Goal: Task Accomplishment & Management: Complete application form

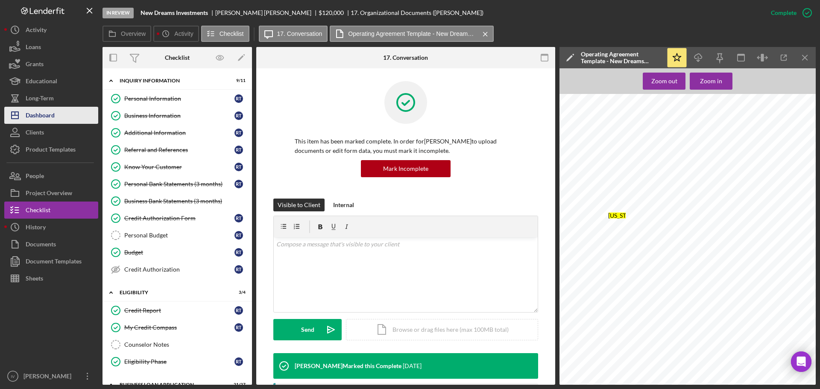
scroll to position [256, 0]
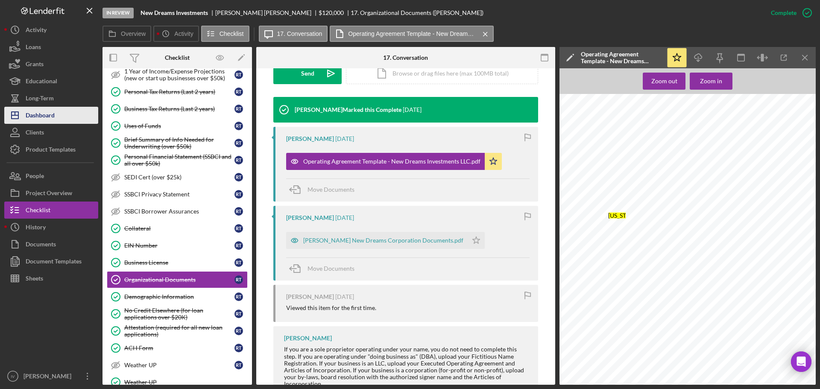
click at [41, 117] on div "Dashboard" at bounding box center [40, 116] width 29 height 19
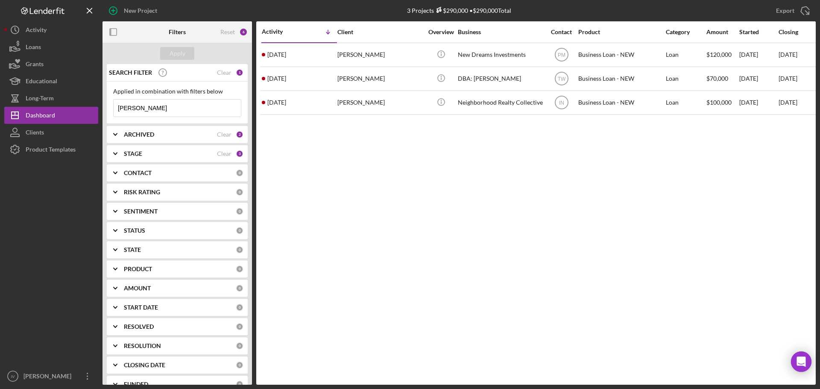
click at [153, 111] on input "[PERSON_NAME]" at bounding box center [177, 107] width 127 height 17
drag, startPoint x: 158, startPoint y: 108, endPoint x: 93, endPoint y: 107, distance: 64.5
click at [93, 107] on div "New Project 3 Projects $290,000 • $290,000 Total [PERSON_NAME] Export Icon/Expo…" at bounding box center [409, 192] width 811 height 385
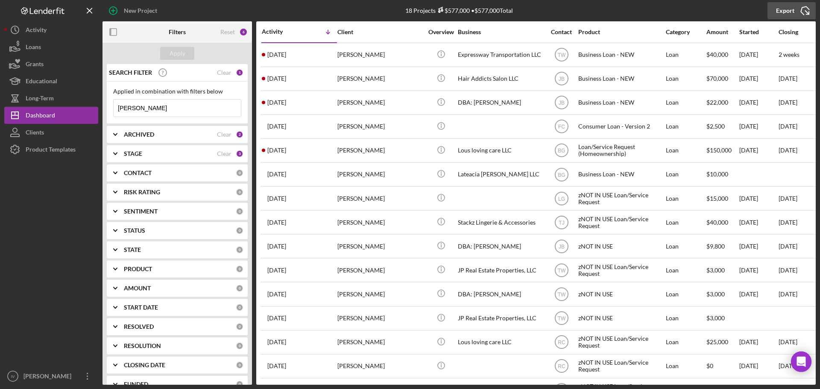
type input "[PERSON_NAME]"
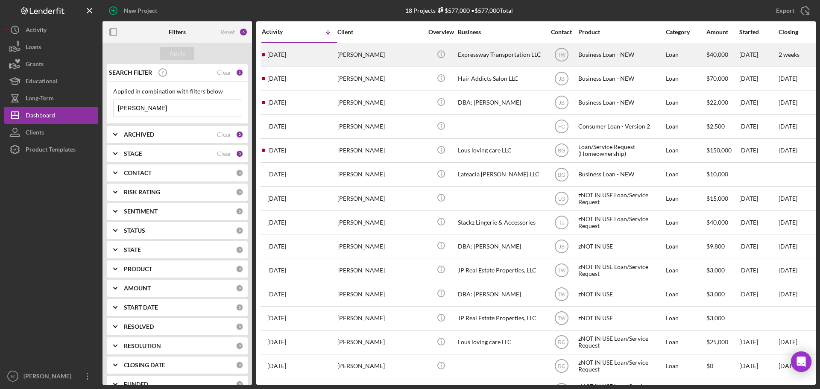
click at [464, 54] on div "Expressway Transportation LLC" at bounding box center [500, 55] width 85 height 23
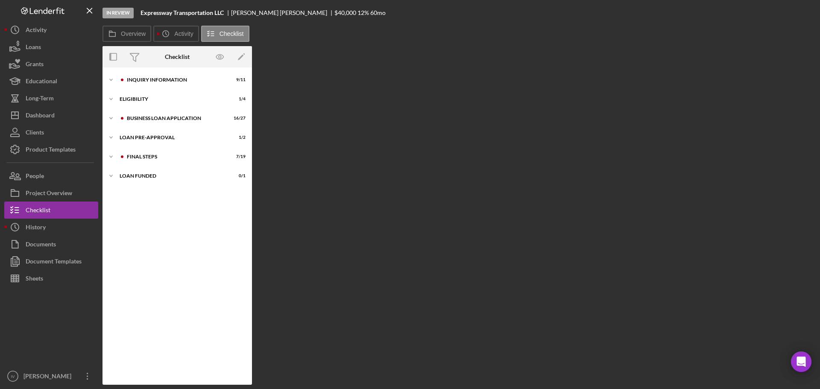
scroll to position [17, 0]
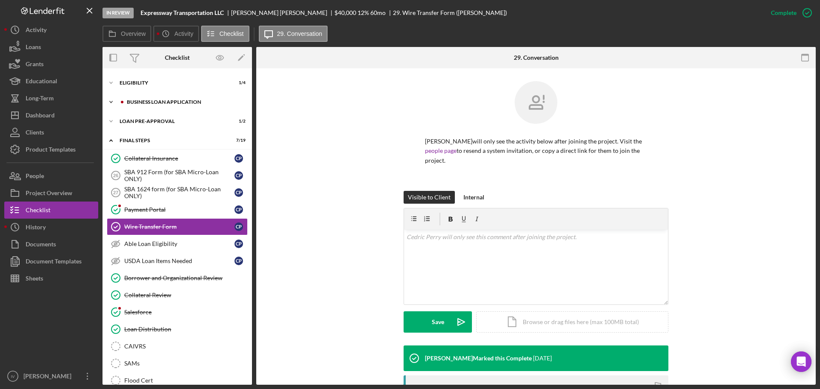
click at [169, 101] on div "BUSINESS LOAN APPLICATION" at bounding box center [184, 101] width 114 height 5
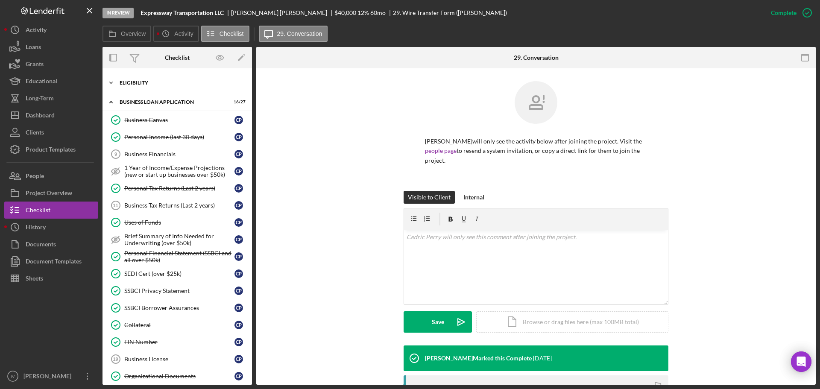
click at [144, 85] on div "ELIGIBILITY" at bounding box center [181, 82] width 122 height 5
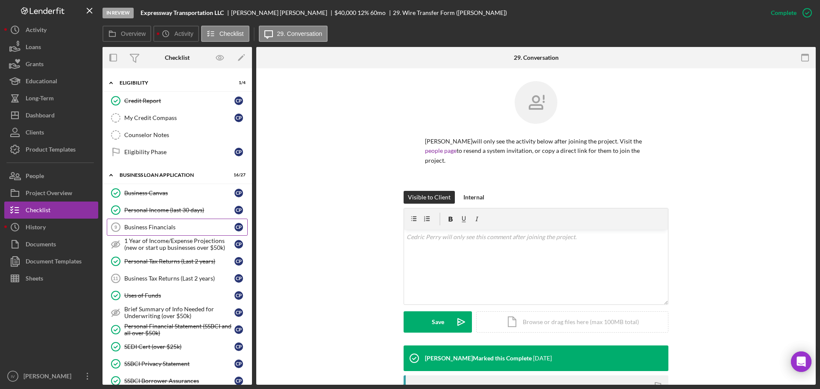
scroll to position [188, 0]
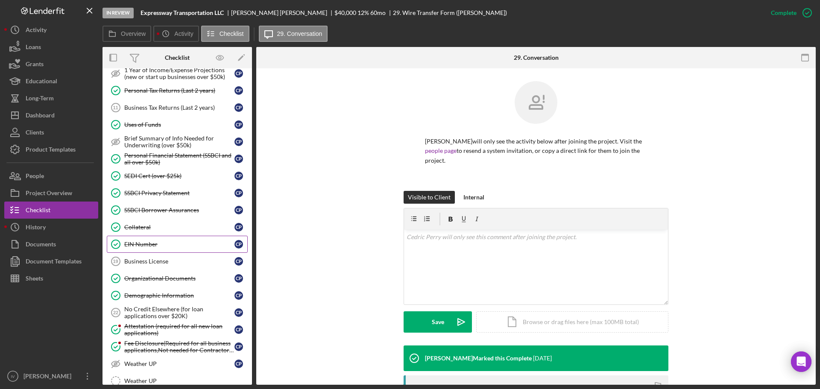
click at [137, 240] on link "EIN Number EIN Number C P" at bounding box center [177, 244] width 141 height 17
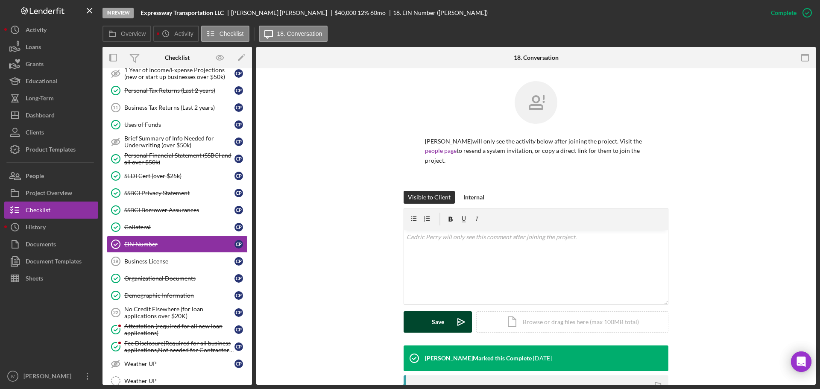
scroll to position [121, 0]
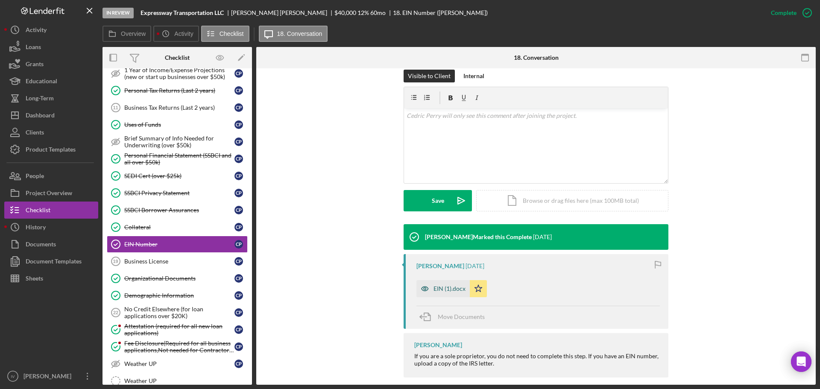
click at [450, 285] on div "EIN (1).docx" at bounding box center [449, 288] width 32 height 7
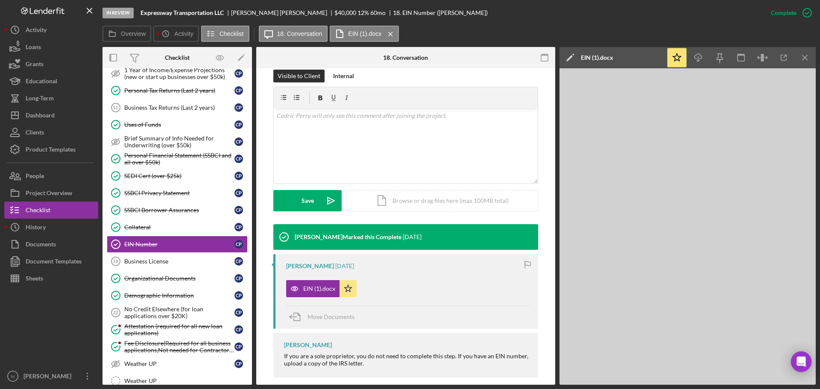
scroll to position [0, 0]
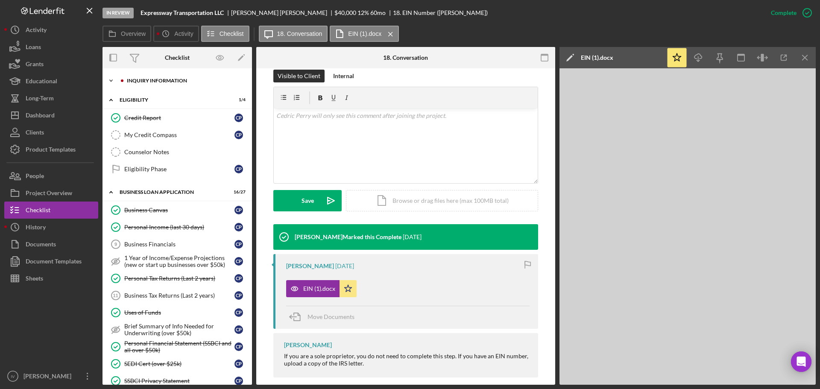
click at [152, 80] on div "INQUIRY INFORMATION" at bounding box center [184, 80] width 114 height 5
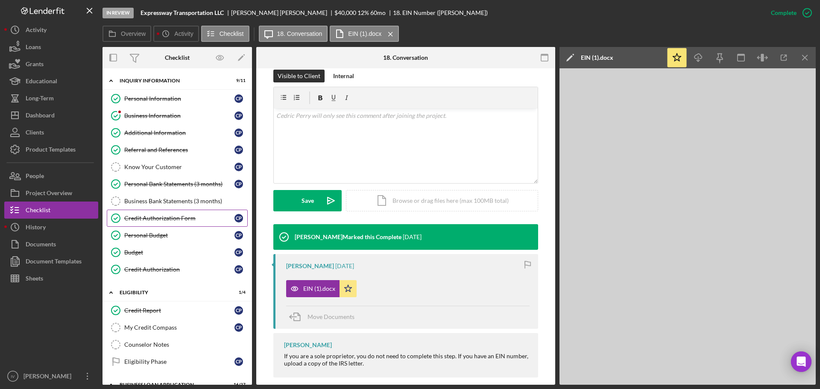
click at [155, 218] on div "Credit Authorization Form" at bounding box center [179, 218] width 110 height 7
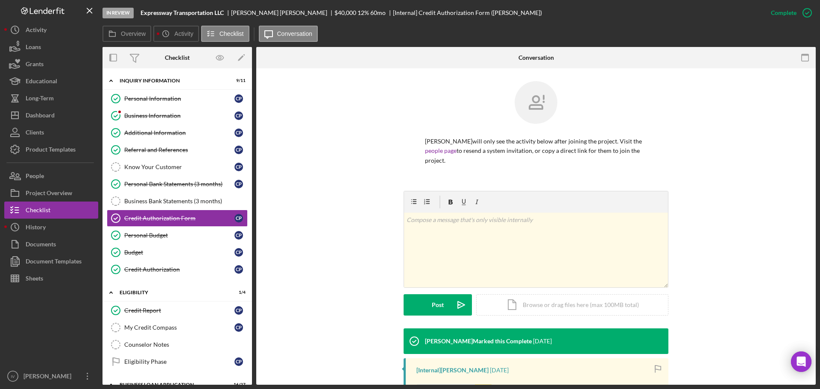
scroll to position [152, 0]
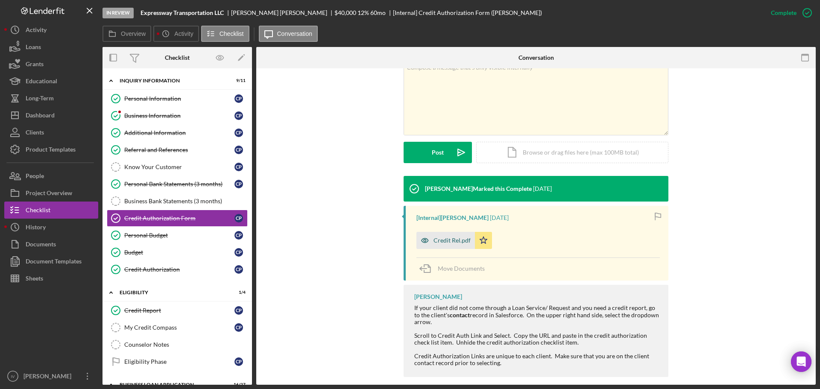
click at [450, 237] on div "Credit Rel.pdf" at bounding box center [451, 240] width 37 height 7
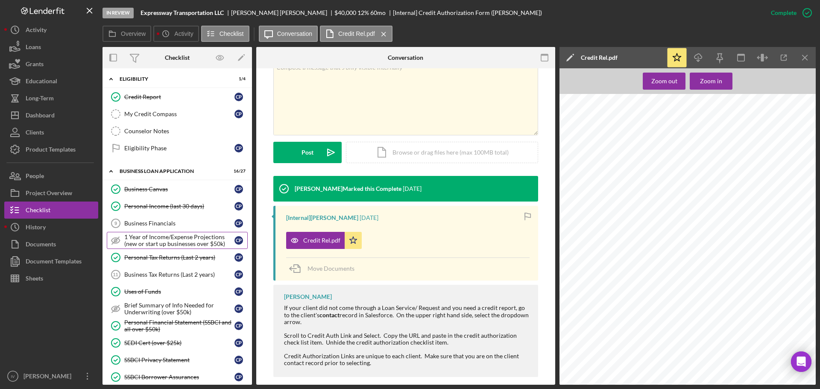
scroll to position [299, 0]
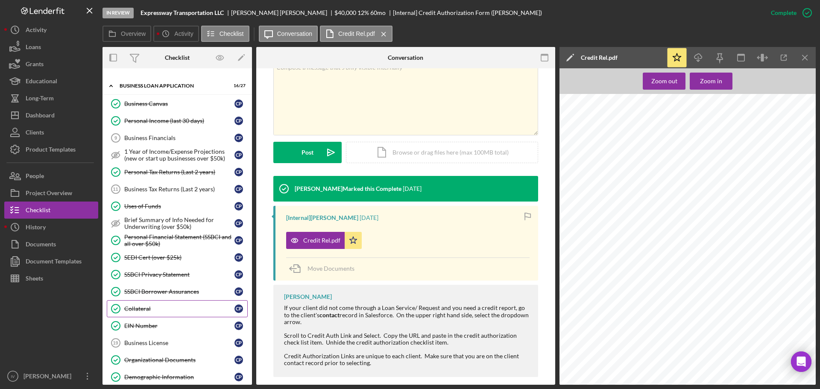
click at [137, 312] on div "Collateral" at bounding box center [179, 308] width 110 height 7
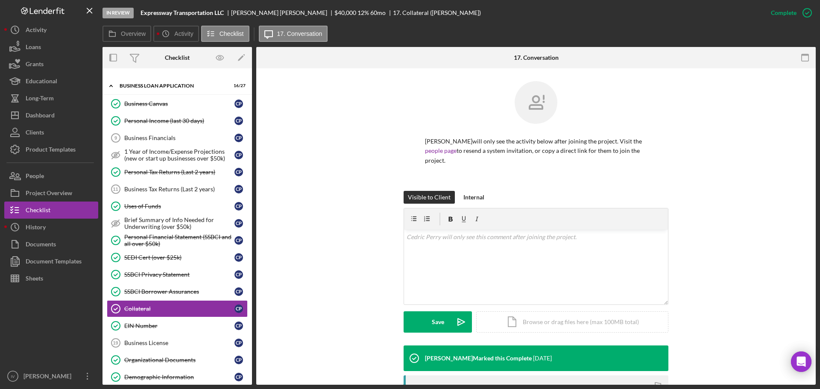
scroll to position [149, 0]
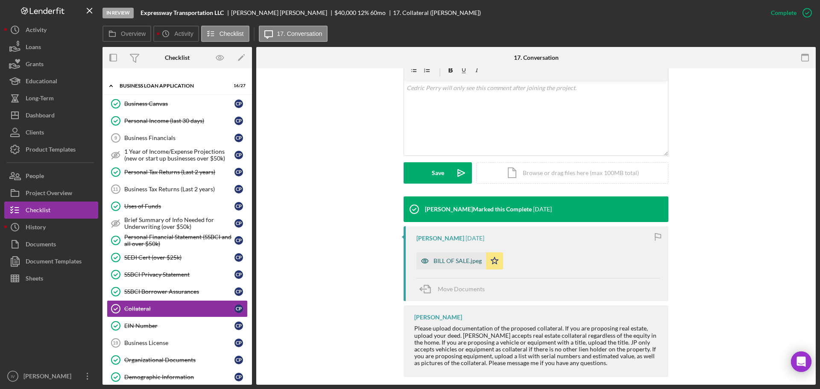
click at [461, 256] on div "BILL OF SALE.jpeg" at bounding box center [451, 260] width 70 height 17
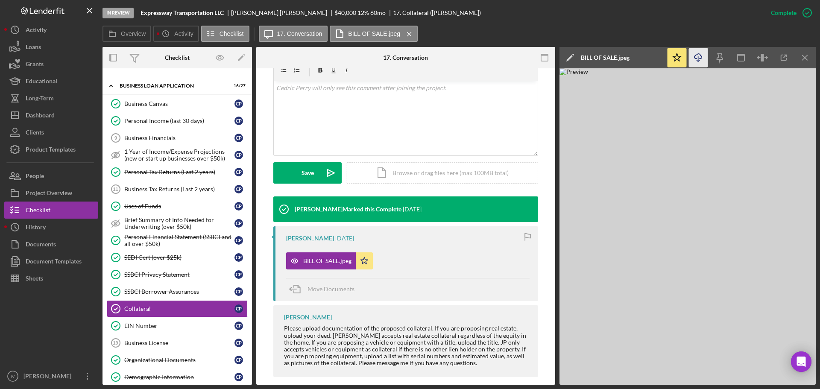
click at [698, 57] on icon "Icon/Download" at bounding box center [698, 57] width 19 height 19
click at [733, 247] on img at bounding box center [687, 226] width 256 height 316
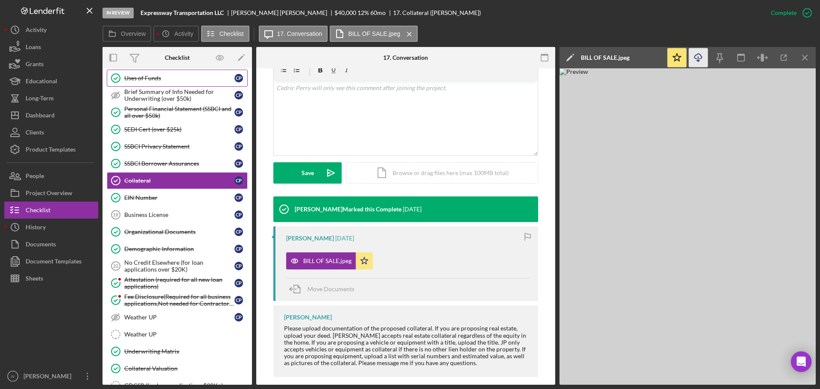
scroll to position [470, 0]
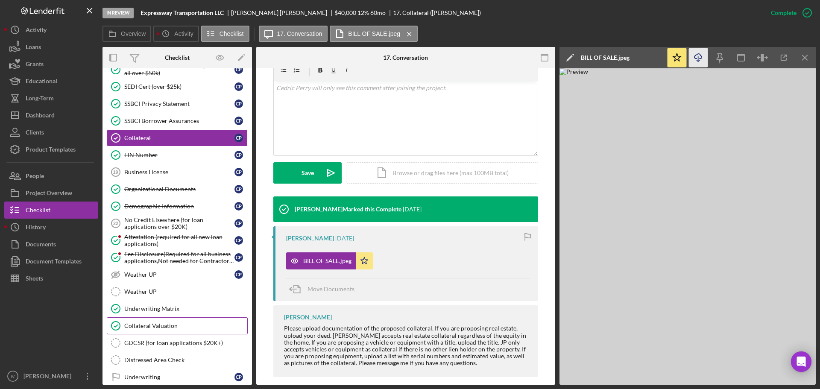
click at [155, 327] on div "Collateral Valuation" at bounding box center [185, 325] width 123 height 7
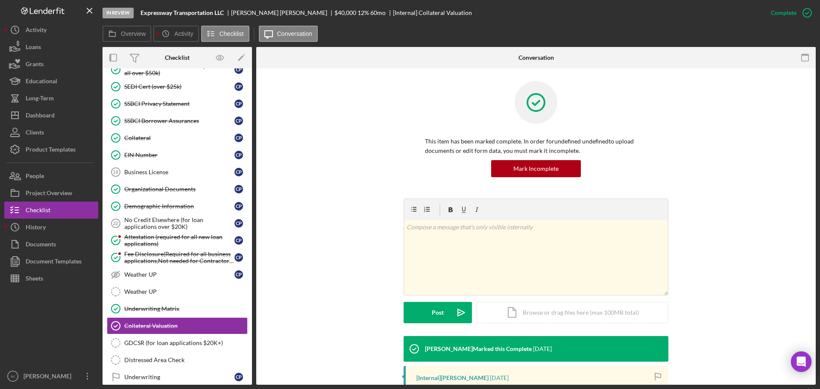
scroll to position [135, 0]
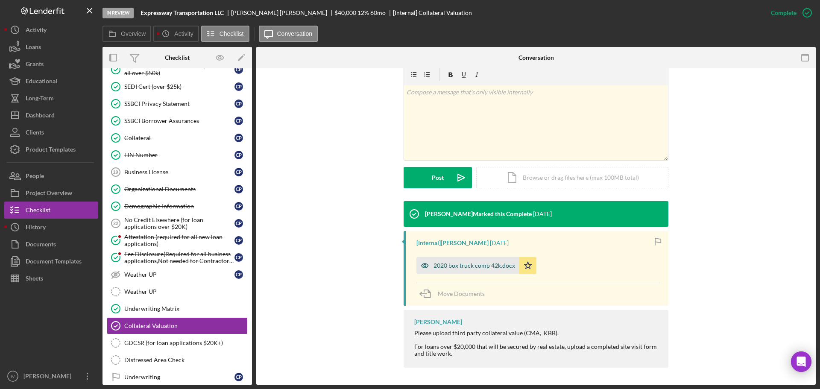
click at [464, 265] on div "2020 box truck comp 42k.docx" at bounding box center [474, 265] width 82 height 7
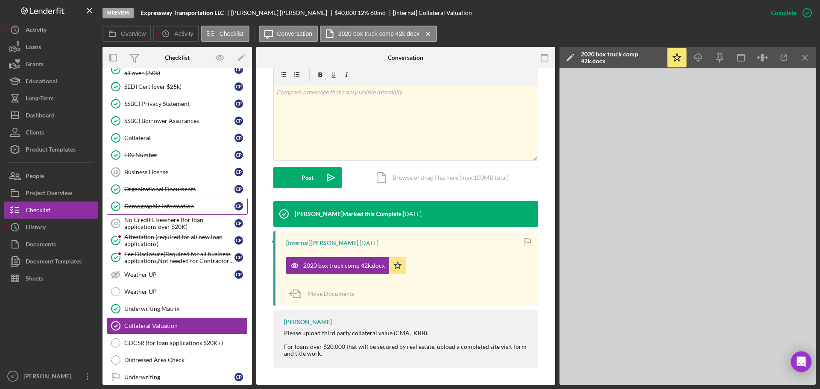
scroll to position [341, 0]
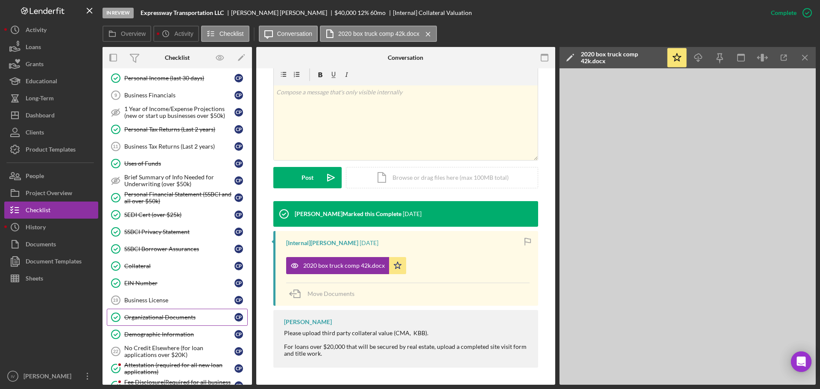
click at [141, 318] on div "Organizational Documents" at bounding box center [179, 317] width 110 height 7
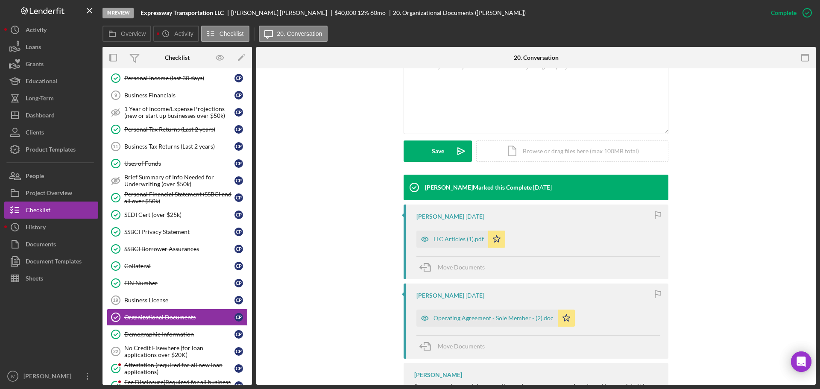
scroll to position [228, 0]
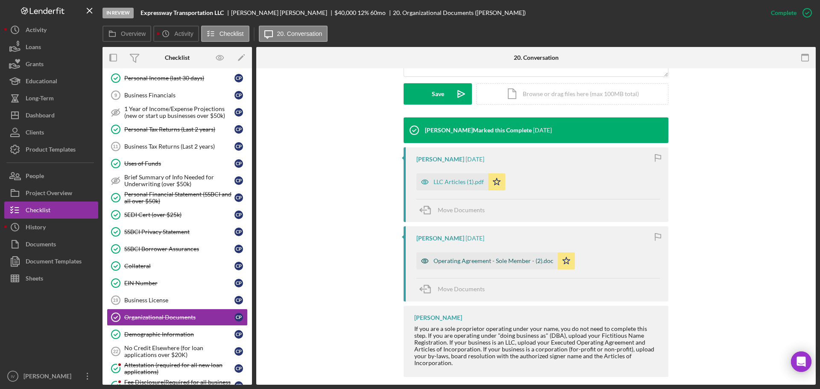
click at [473, 257] on div "Operating Agreement - Sole Member - (2).doc" at bounding box center [493, 260] width 120 height 7
